Goal: Information Seeking & Learning: Get advice/opinions

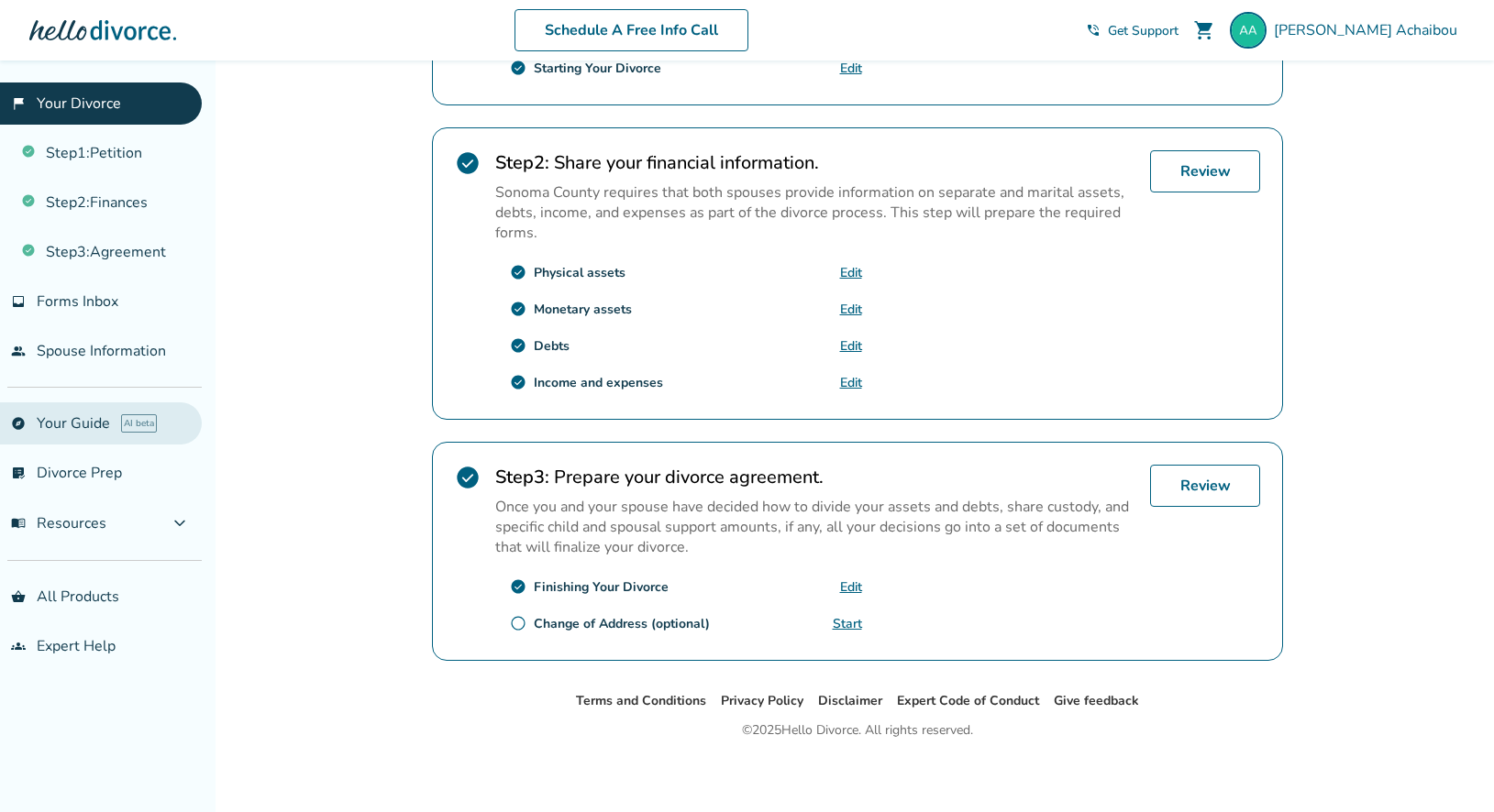
scroll to position [509, 0]
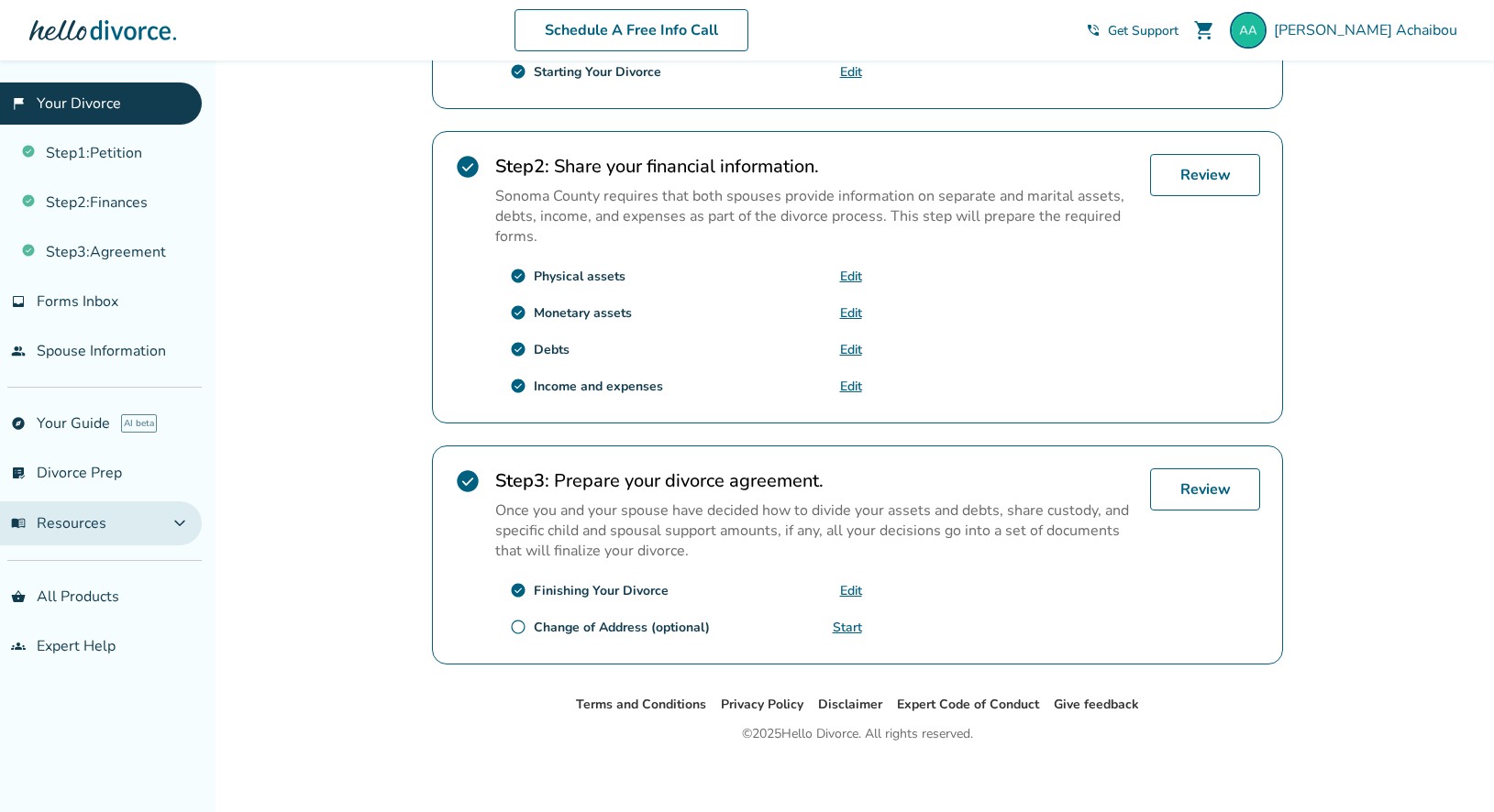
click at [178, 521] on span "expand_more" at bounding box center [180, 523] width 22 height 22
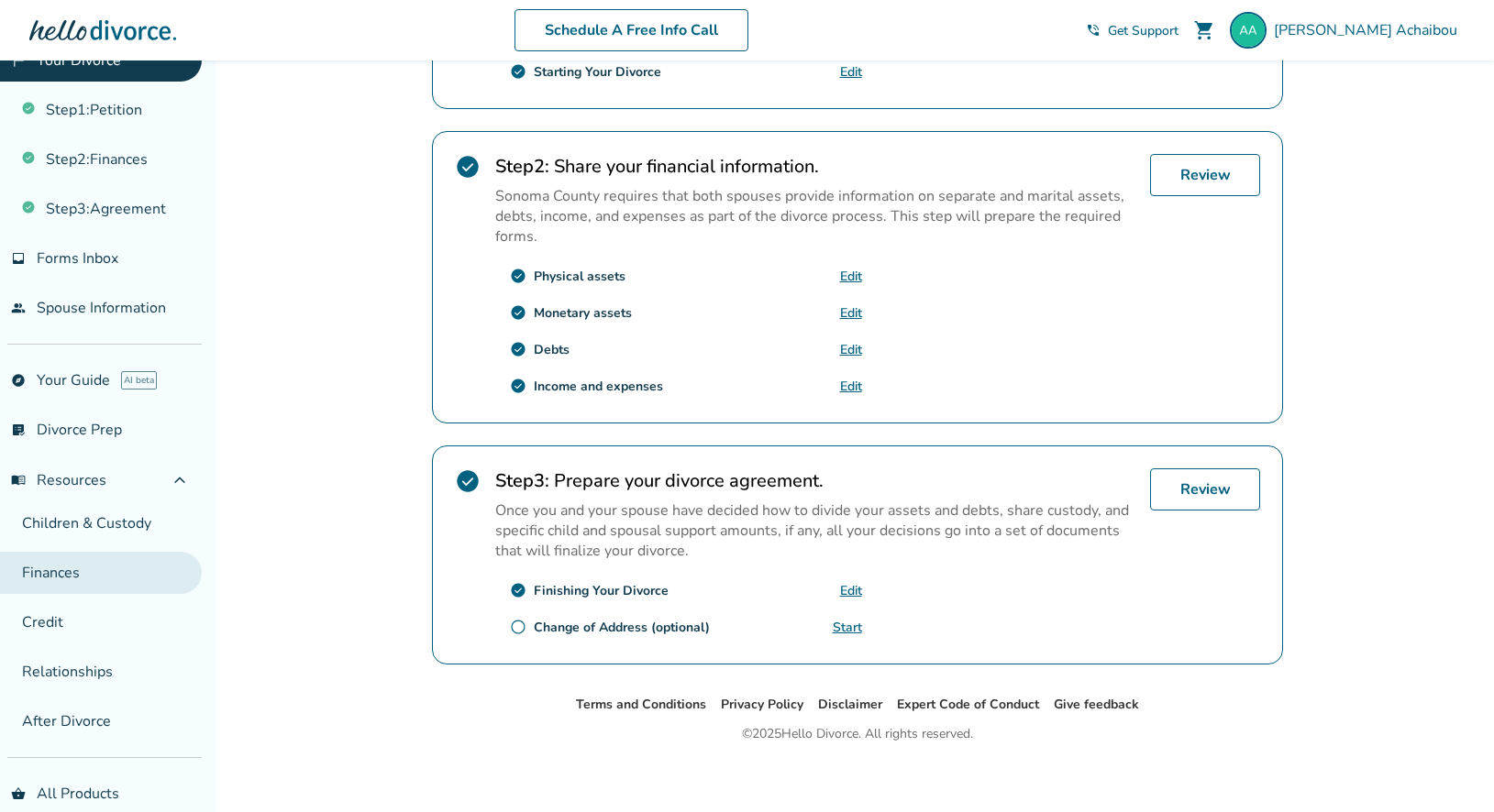
scroll to position [0, 0]
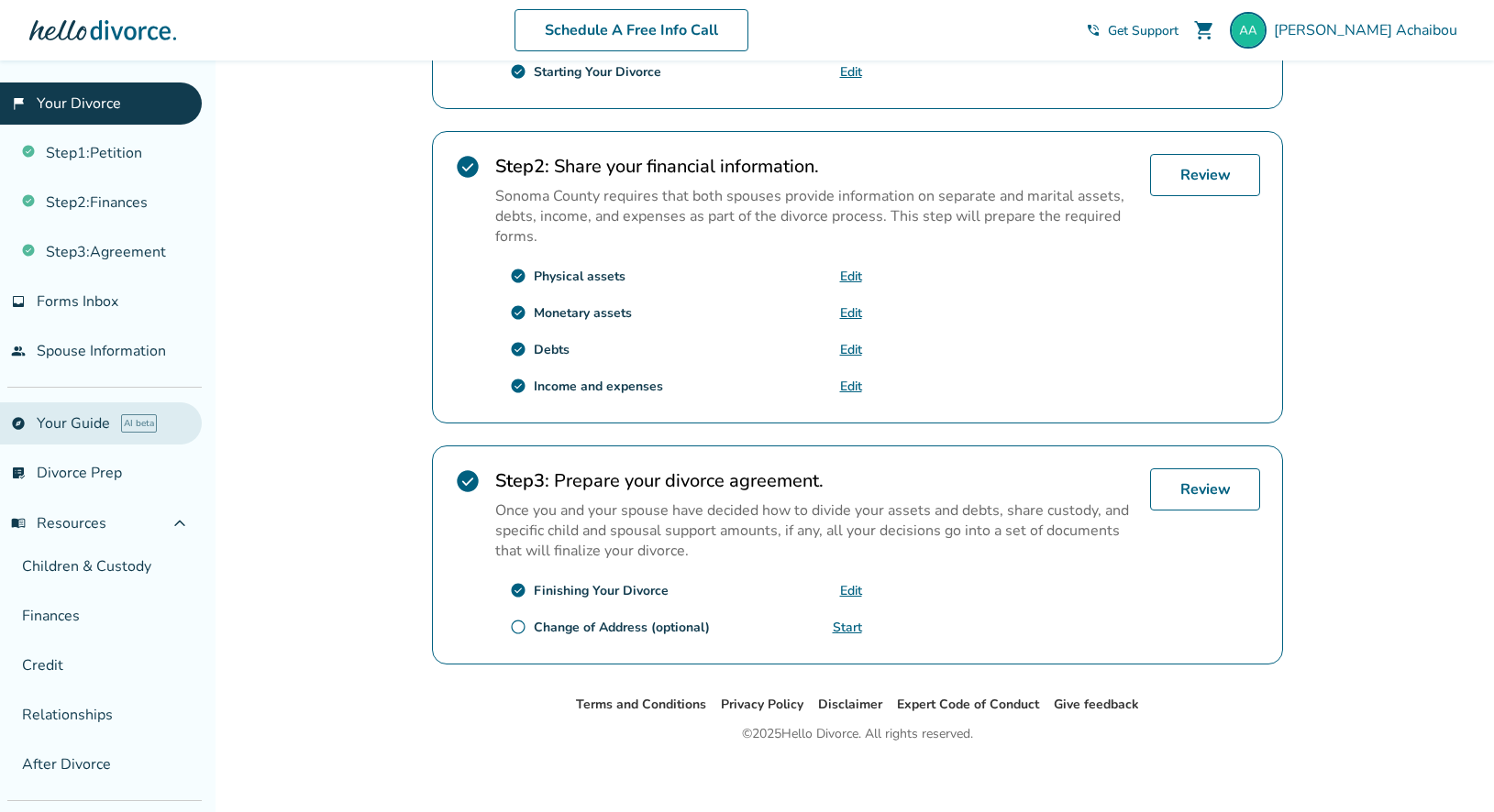
click at [78, 418] on link "explore Your Guide AI beta" at bounding box center [100, 424] width 202 height 42
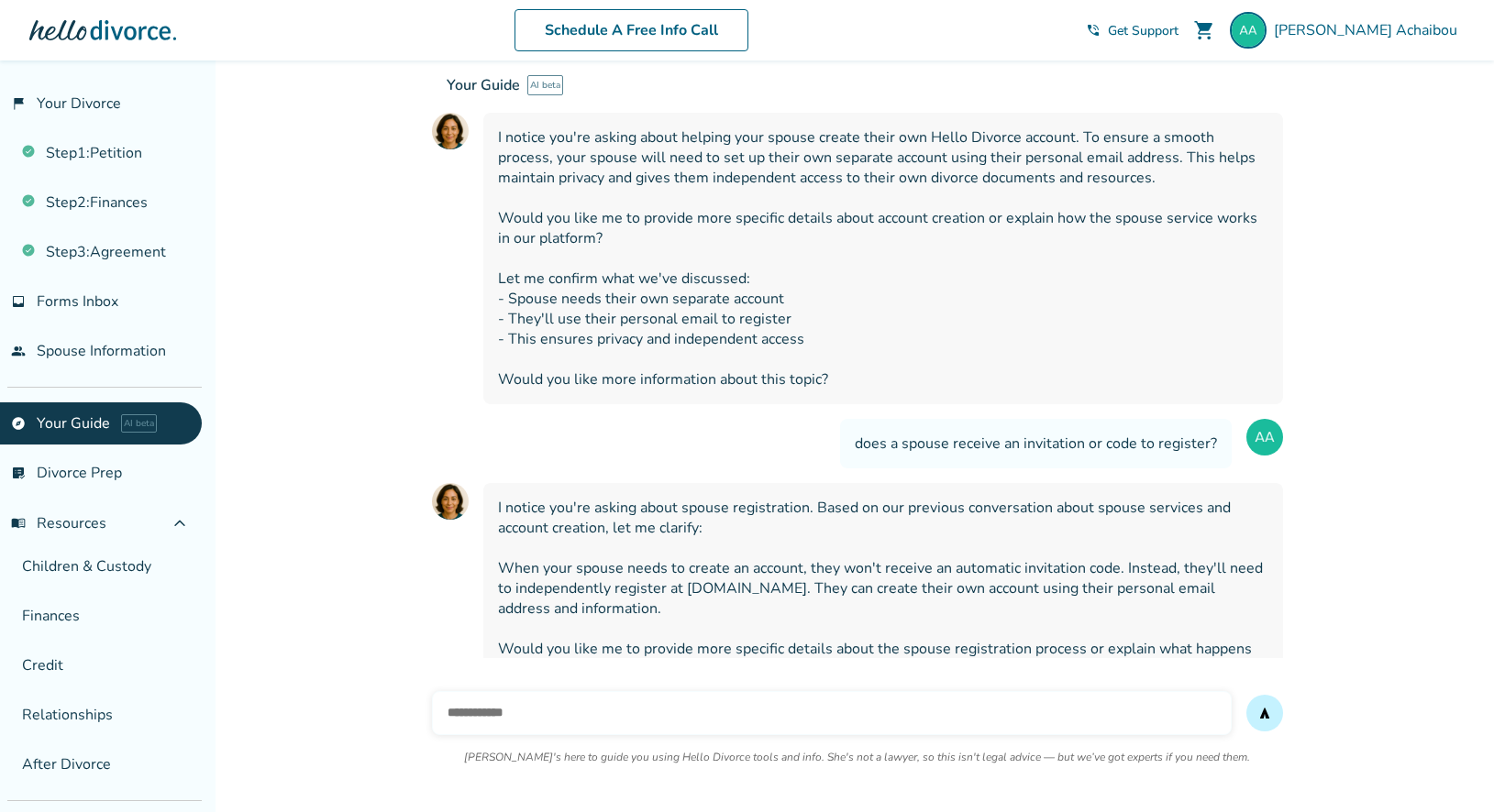
scroll to position [3809, 0]
click at [489, 716] on input "text" at bounding box center [832, 714] width 800 height 44
type input "**********"
click at [1246, 695] on button "send" at bounding box center [1264, 713] width 37 height 37
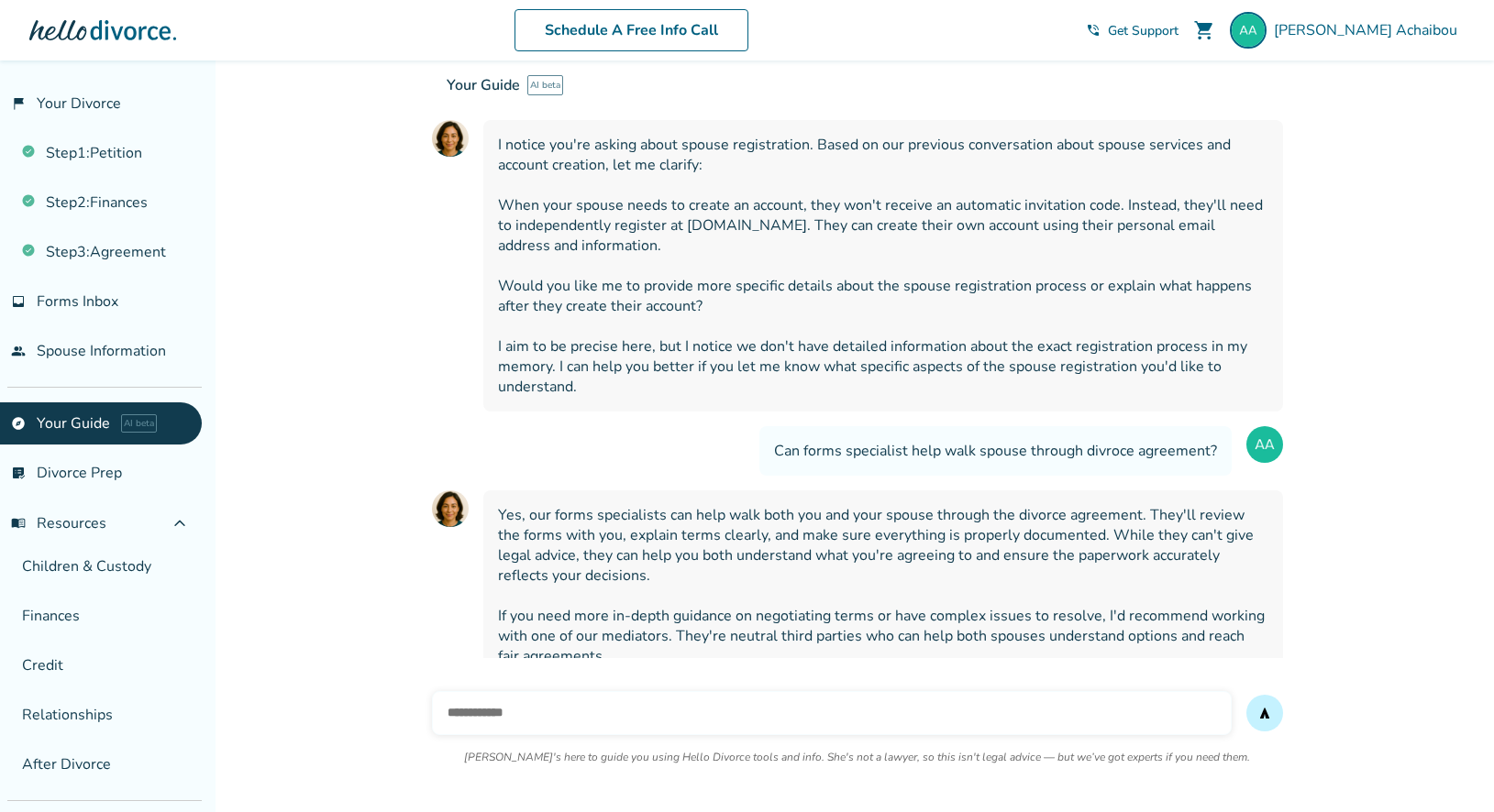
scroll to position [4177, 0]
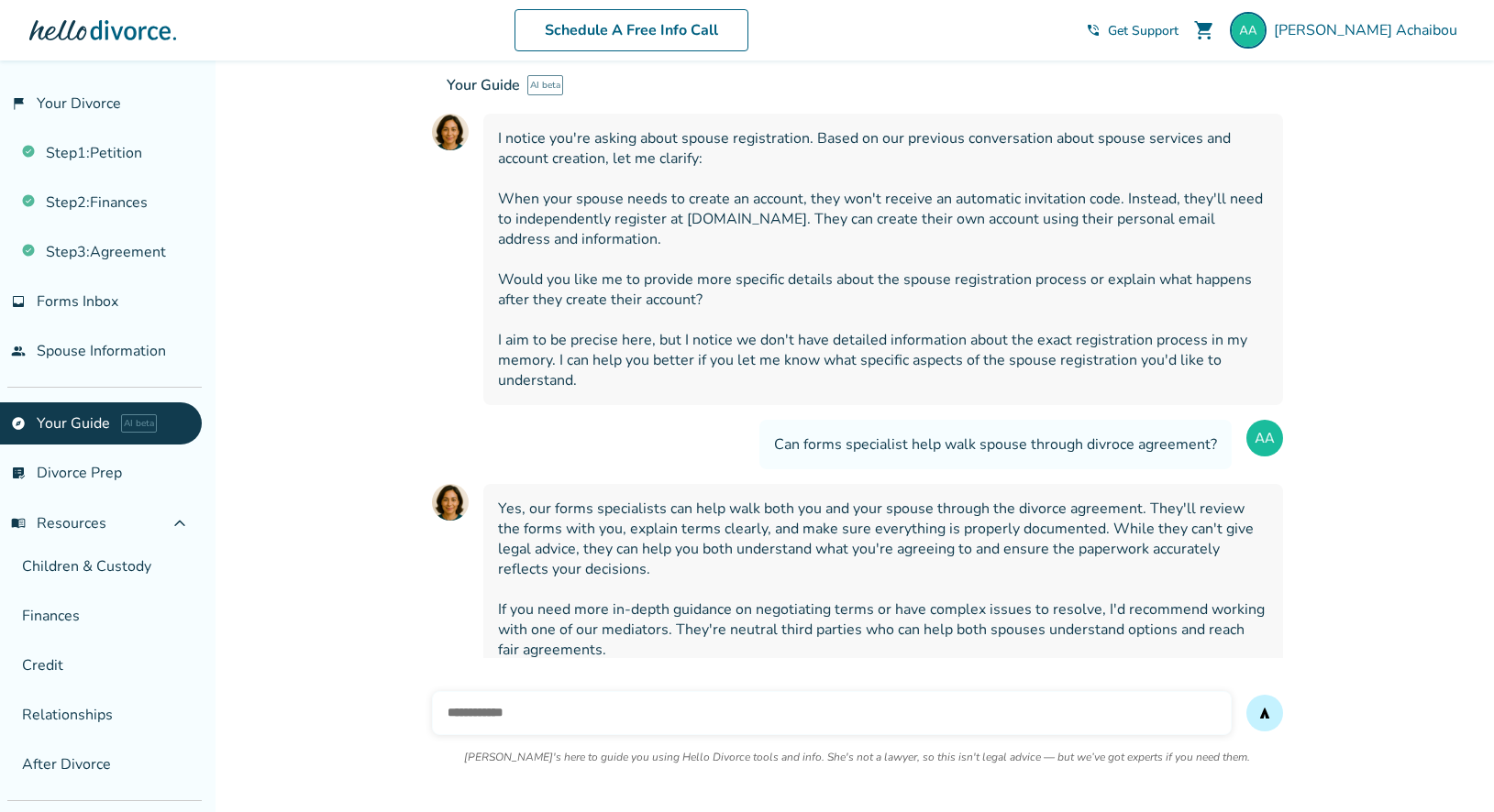
type input "*"
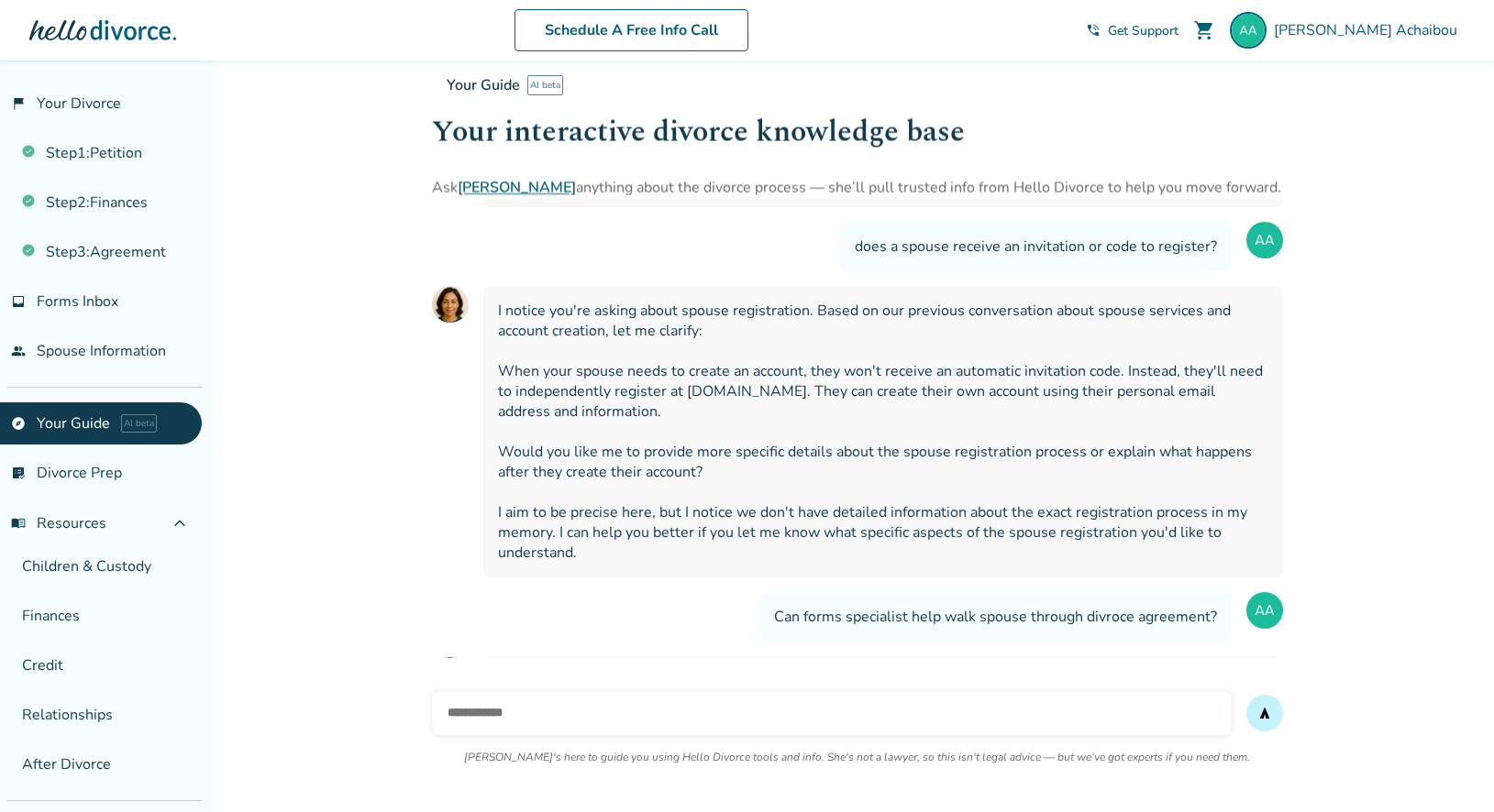
scroll to position [4001, 0]
